Goal: Task Accomplishment & Management: Complete application form

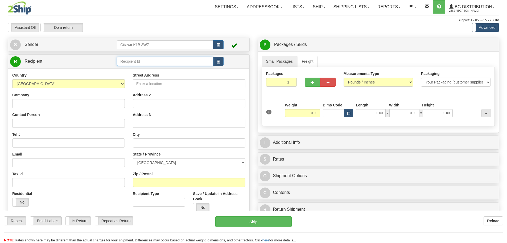
click at [146, 61] on input "text" at bounding box center [165, 61] width 96 height 9
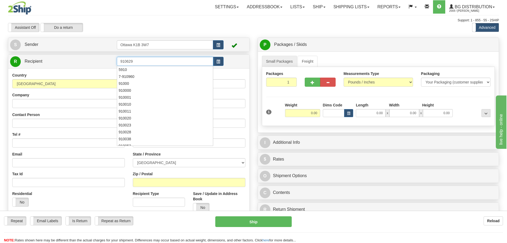
type input "910629"
click at [263, 29] on div "Assistant On Assistant Off Do a return Do a return Previous Next Standard Advan…" at bounding box center [253, 27] width 499 height 9
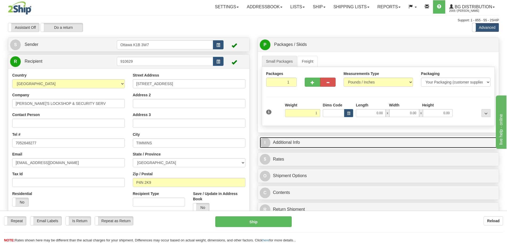
type input "1.00"
click at [386, 145] on link "I Additional Info" at bounding box center [379, 142] width 238 height 11
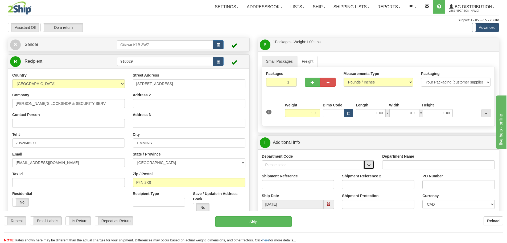
click at [369, 167] on button "button" at bounding box center [369, 164] width 11 height 9
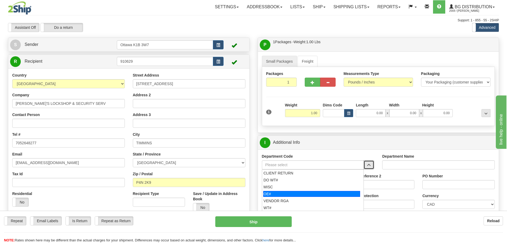
click at [298, 195] on div "OE#" at bounding box center [311, 194] width 97 height 6
type input "OE#"
type input "ORDERS"
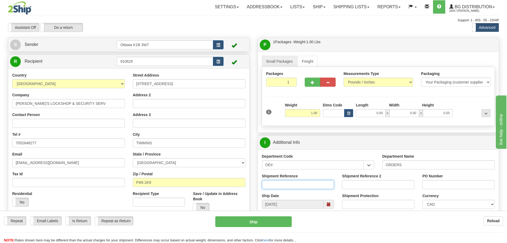
click at [293, 186] on input "Shipment Reference" at bounding box center [298, 184] width 72 height 9
type input "10202632-00"
click at [443, 189] on div "PO Number" at bounding box center [459, 183] width 80 height 20
click at [443, 187] on input "PO Number" at bounding box center [459, 184] width 72 height 9
type input "251503"
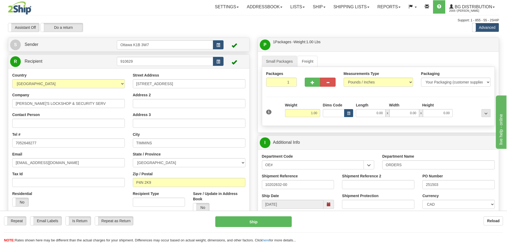
click at [368, 116] on input "0.00" at bounding box center [371, 113] width 30 height 8
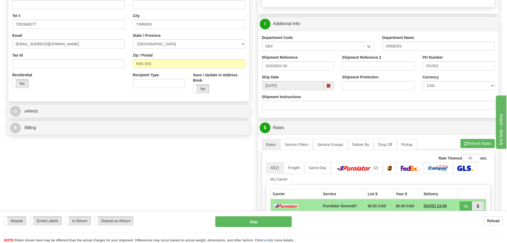
scroll to position [133, 0]
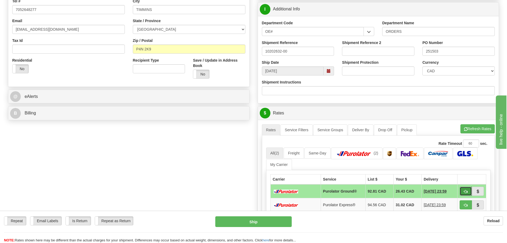
type input "0.00"
click at [467, 191] on span "button" at bounding box center [466, 191] width 4 height 3
type input "260"
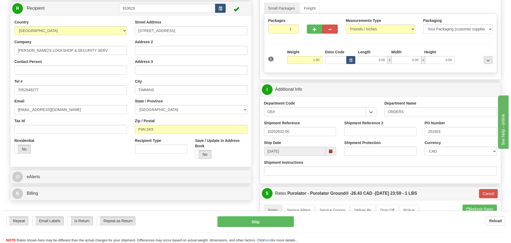
scroll to position [53, 0]
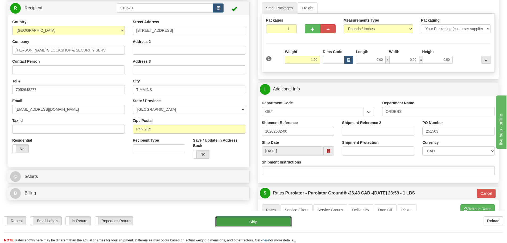
click at [288, 223] on button "Ship" at bounding box center [253, 221] width 76 height 11
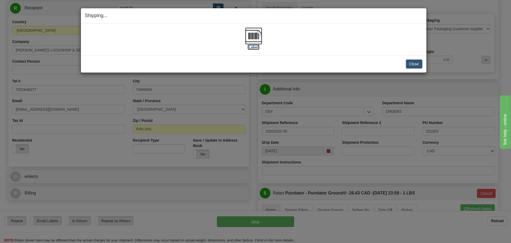
click at [255, 48] on label "[Label]" at bounding box center [254, 46] width 12 height 5
